Goal: Transaction & Acquisition: Book appointment/travel/reservation

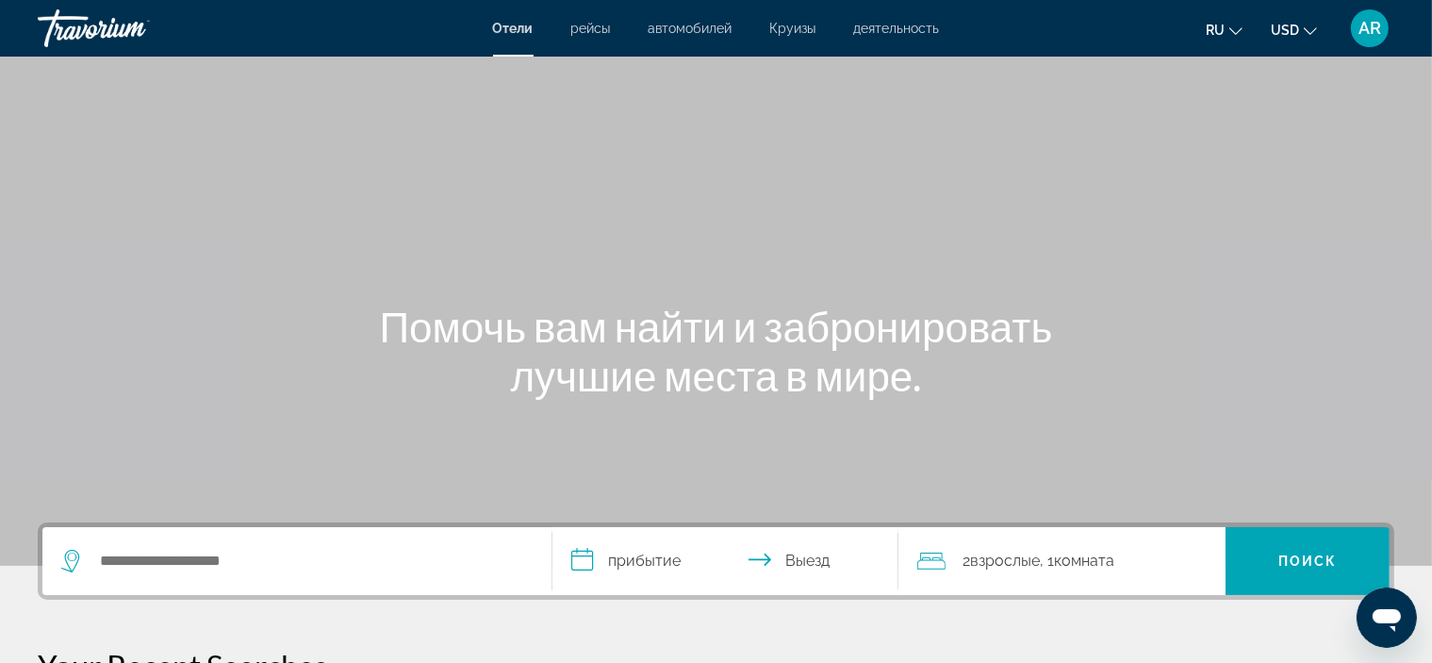
click at [1371, 22] on span "AR" at bounding box center [1370, 28] width 23 height 19
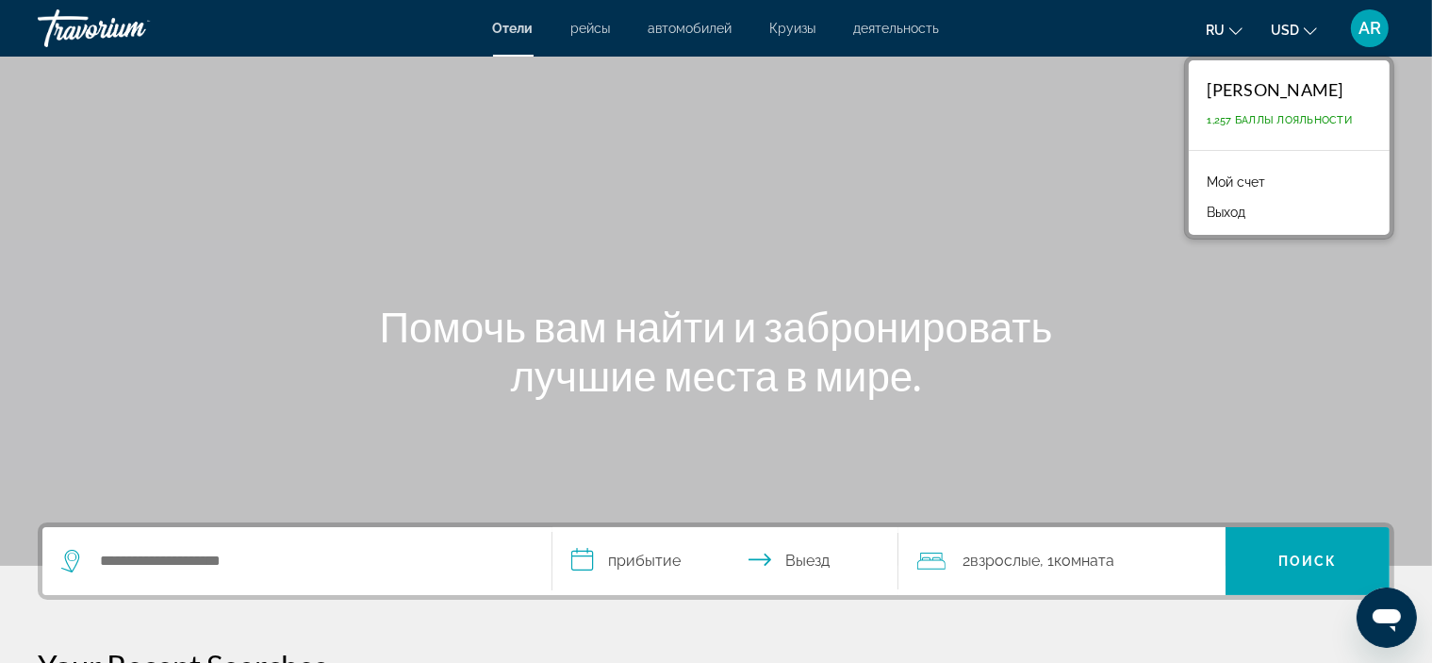
click at [1255, 184] on link "Мой счет" at bounding box center [1237, 182] width 77 height 25
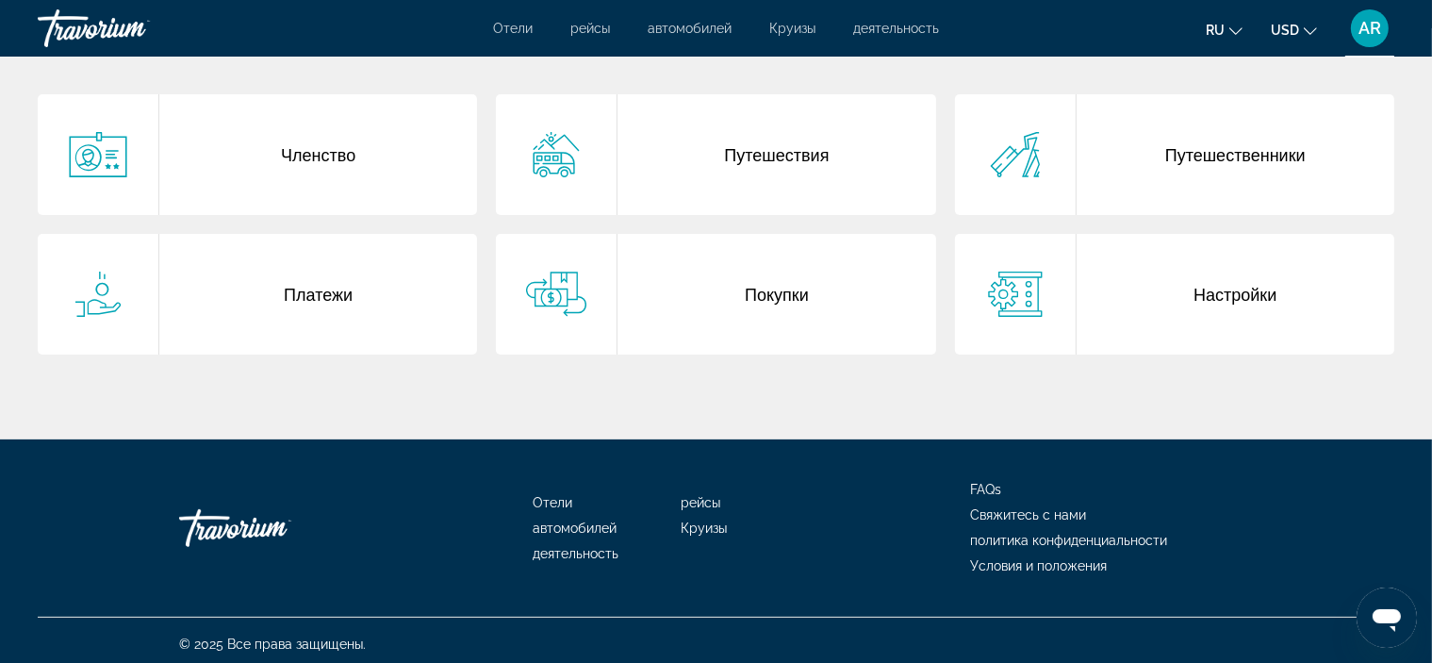
scroll to position [400, 0]
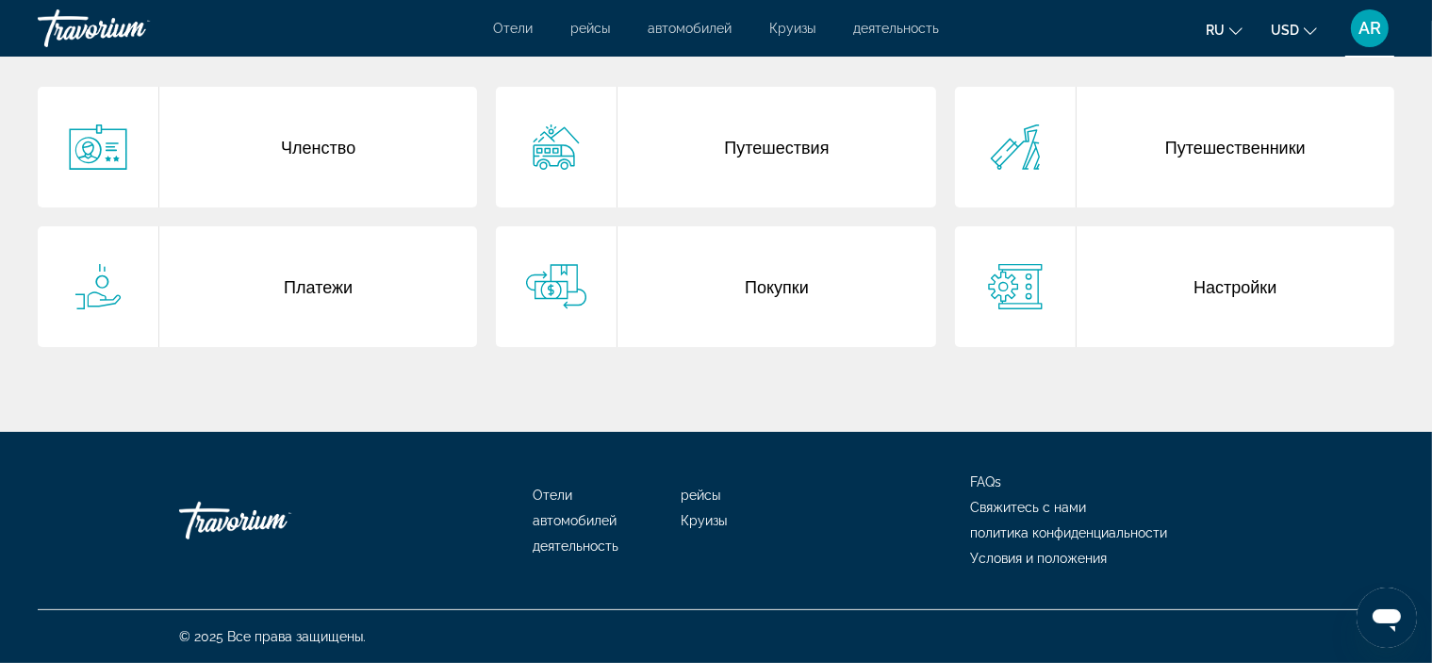
click at [800, 286] on div "Покупки" at bounding box center [777, 286] width 318 height 121
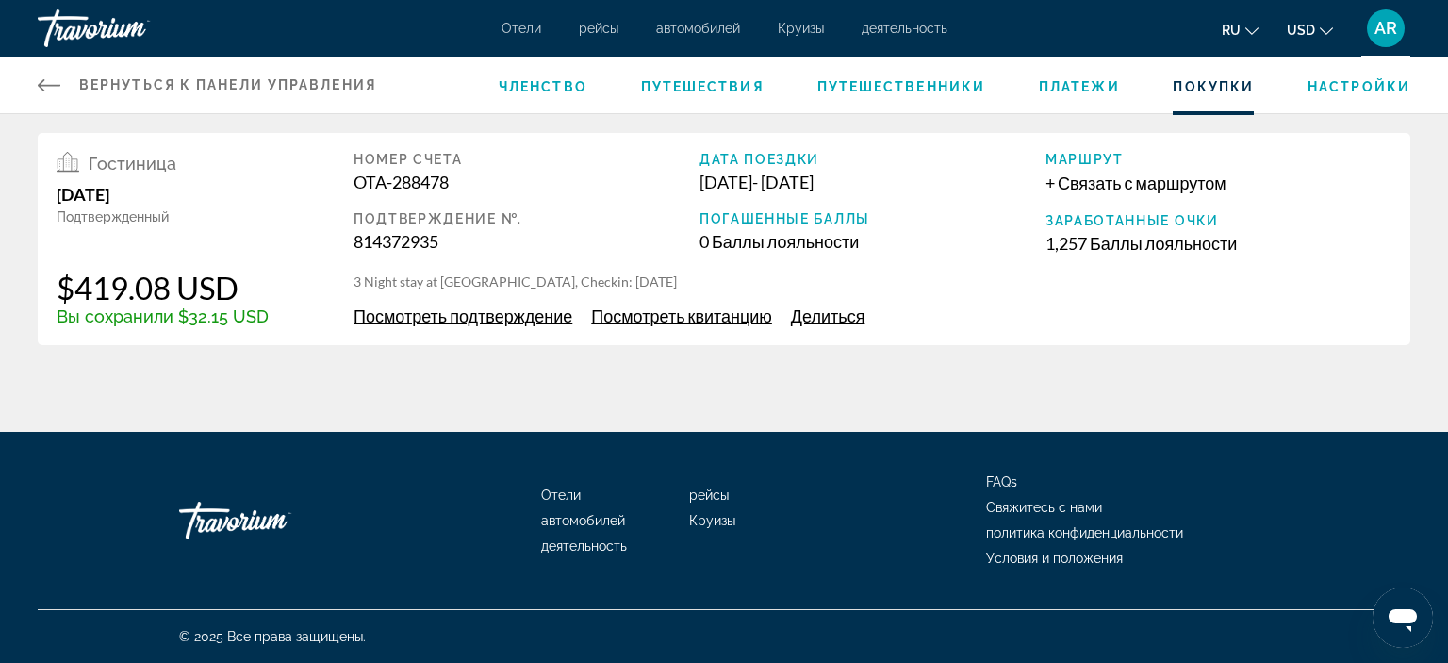
click at [722, 32] on span "автомобилей" at bounding box center [698, 28] width 84 height 15
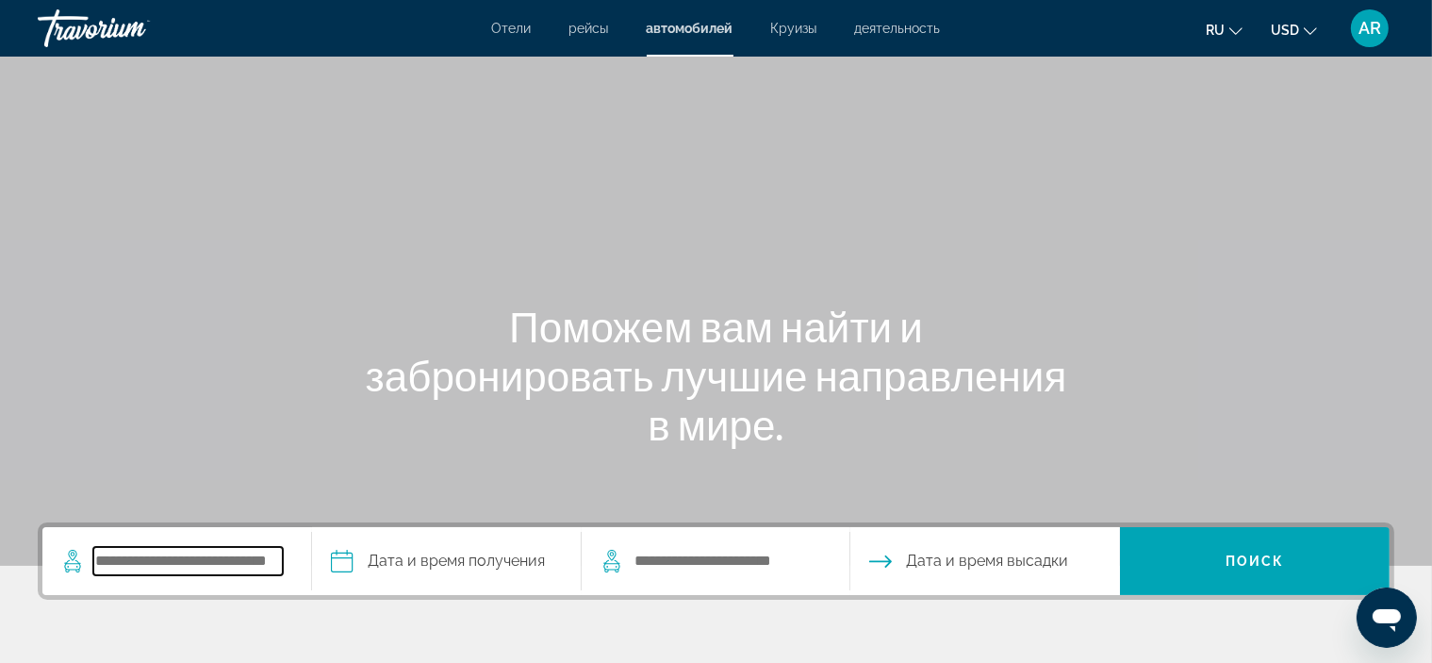
click at [240, 558] on input "Search pickup location" at bounding box center [188, 561] width 190 height 28
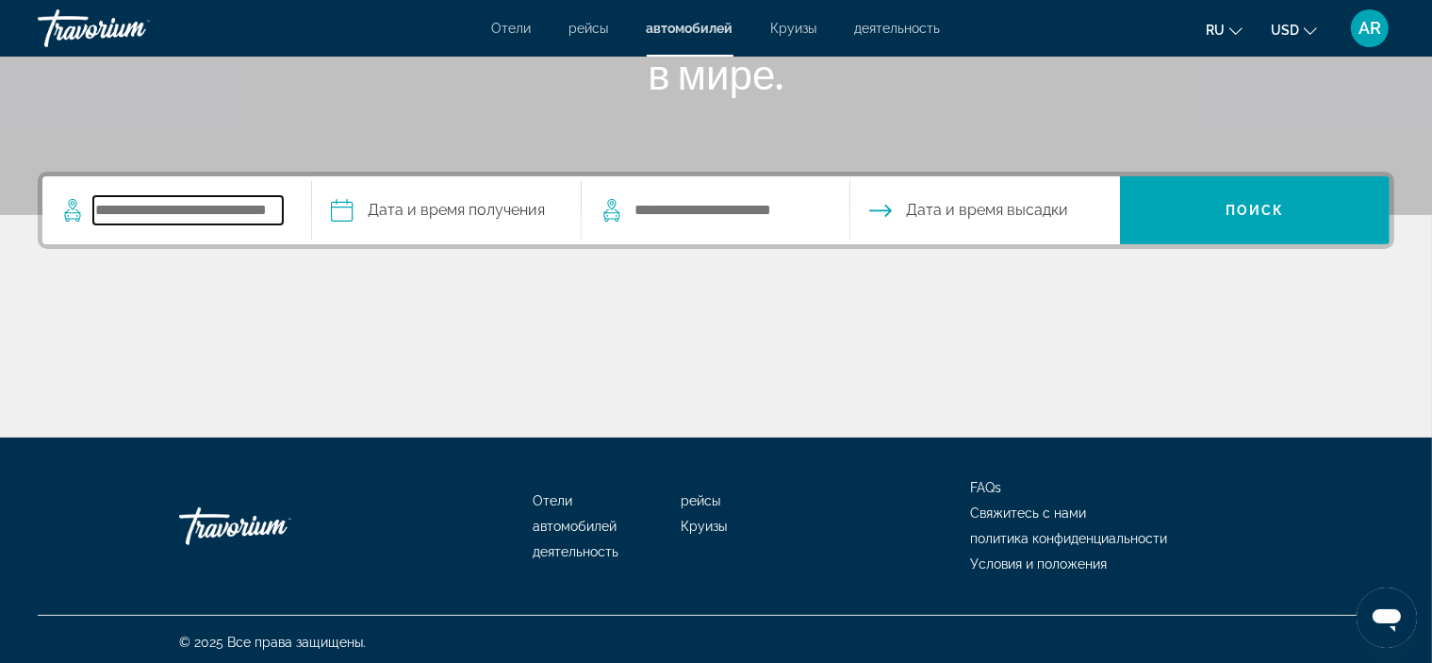
scroll to position [356, 0]
